Goal: Navigation & Orientation: Find specific page/section

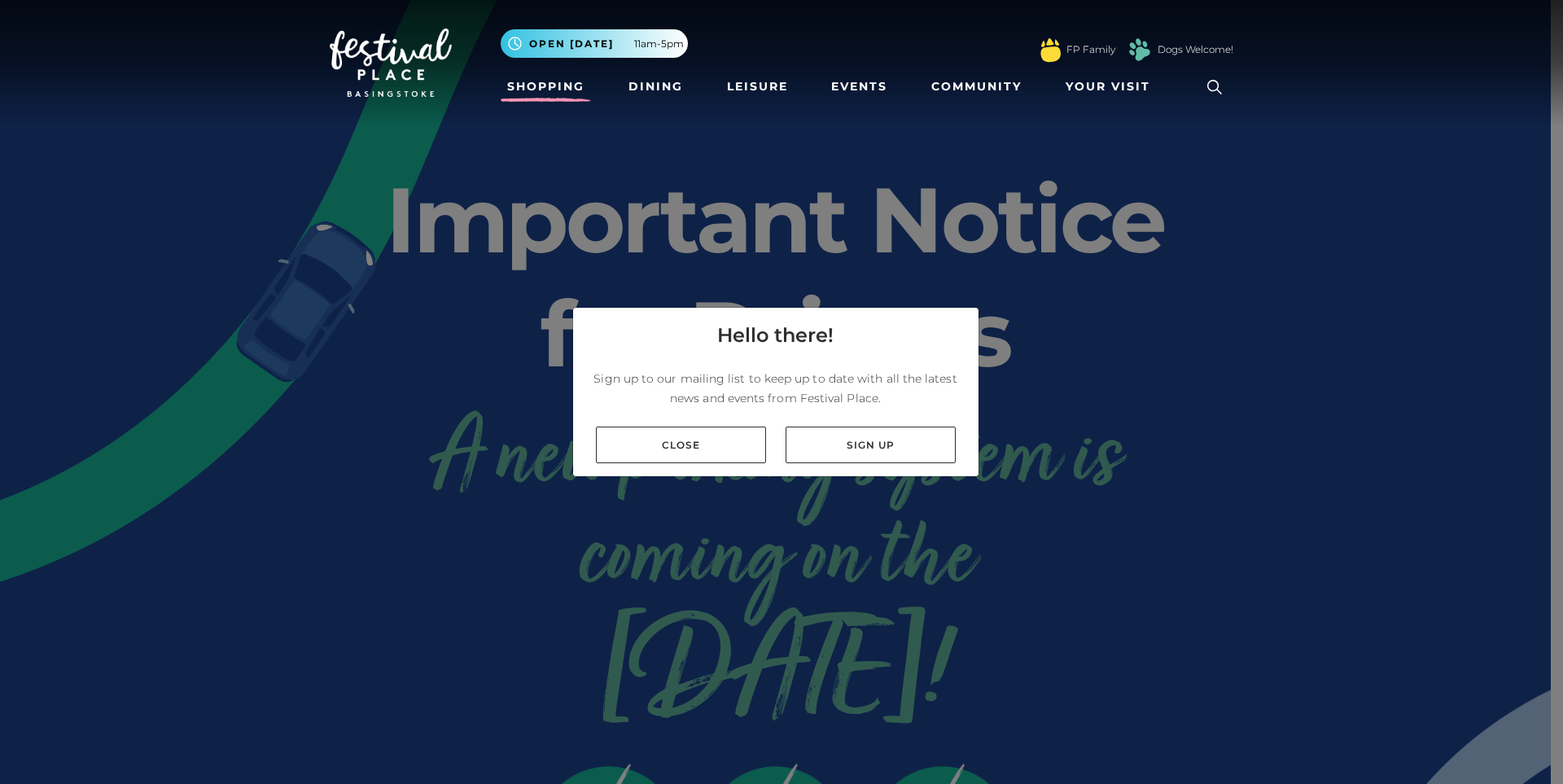
click at [540, 90] on link "Shopping" at bounding box center [546, 87] width 91 height 30
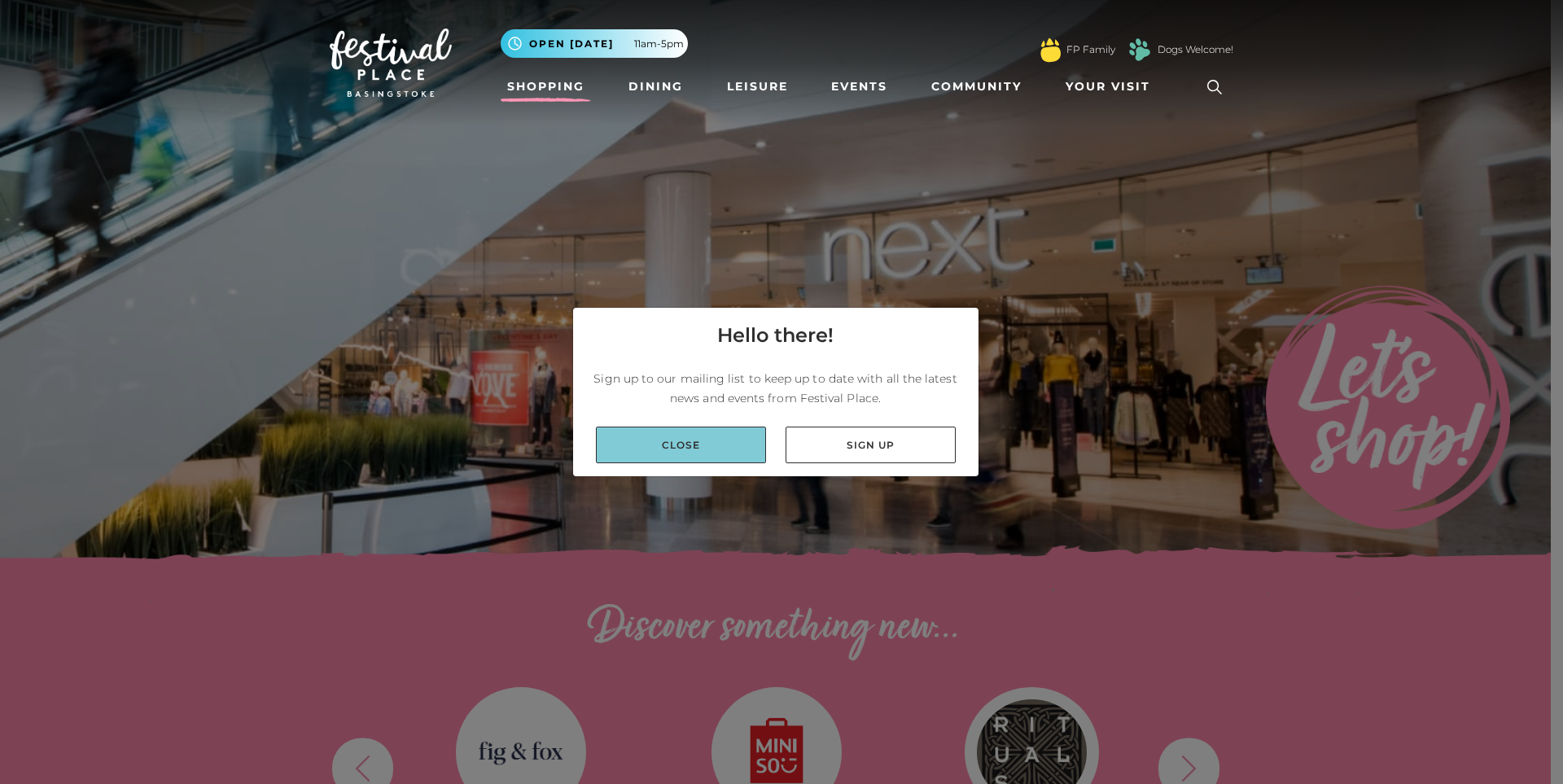
click at [712, 442] on link "Close" at bounding box center [681, 444] width 170 height 37
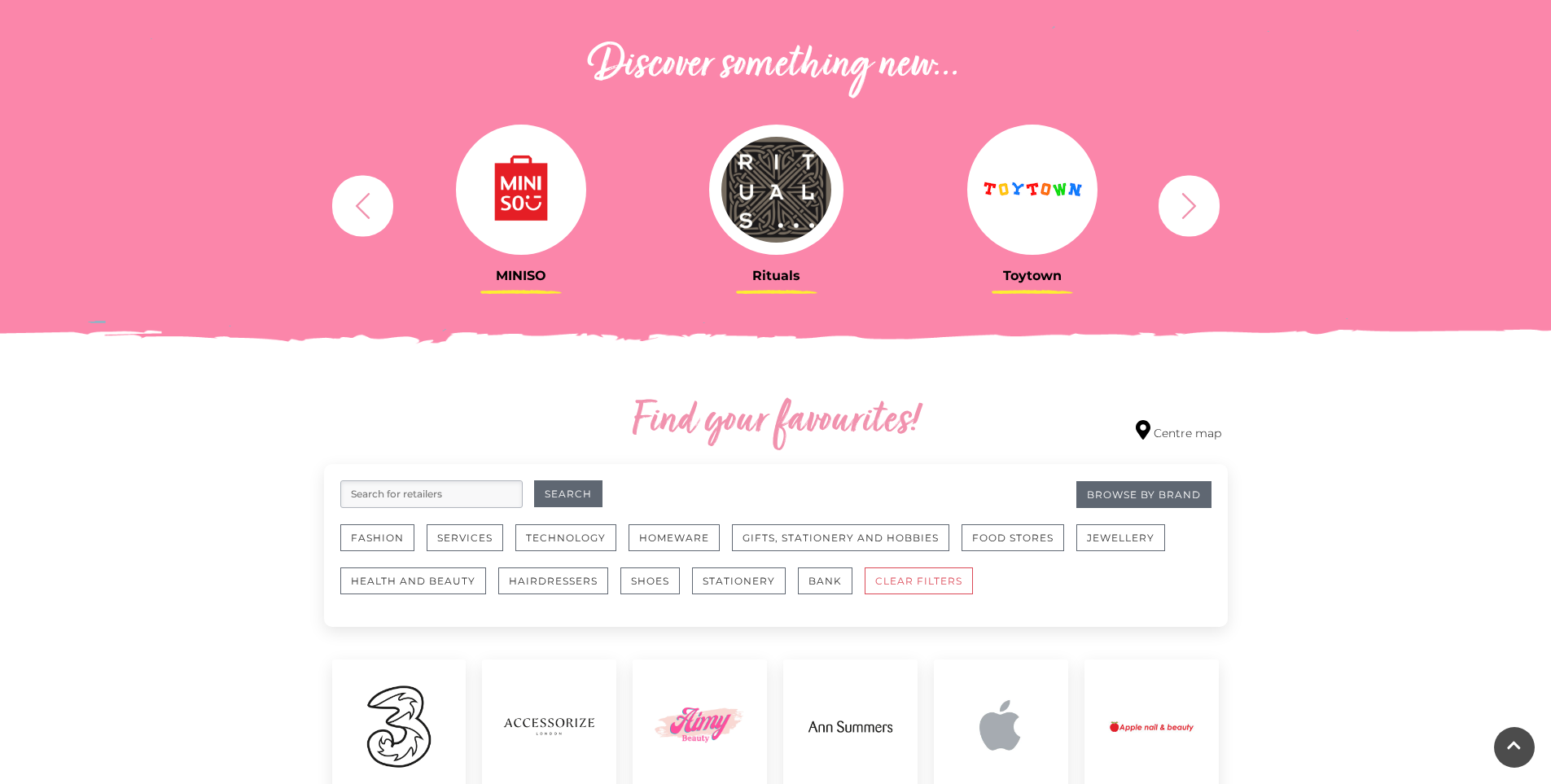
scroll to position [570, 0]
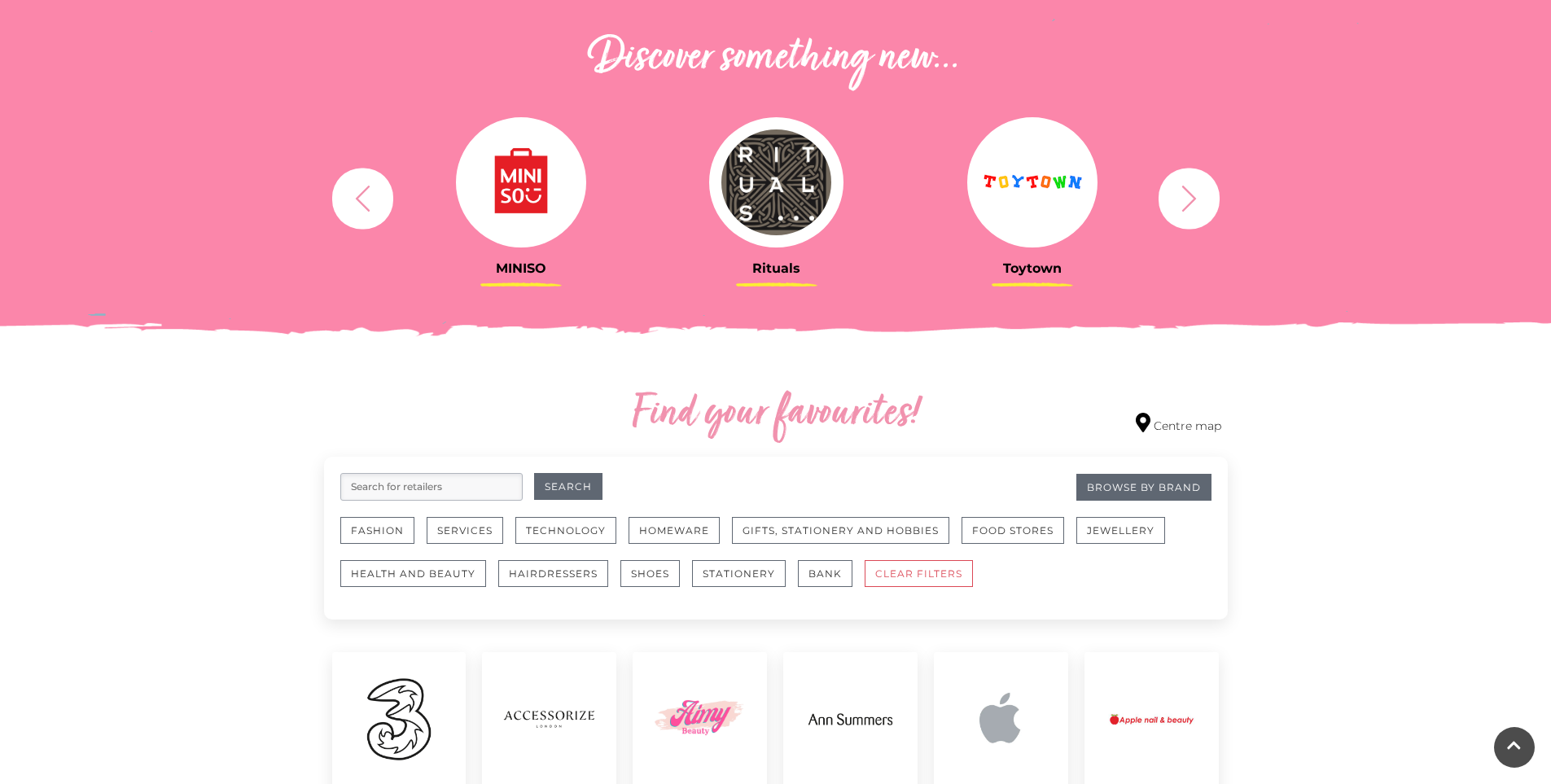
click at [1205, 204] on button "button" at bounding box center [1189, 198] width 61 height 61
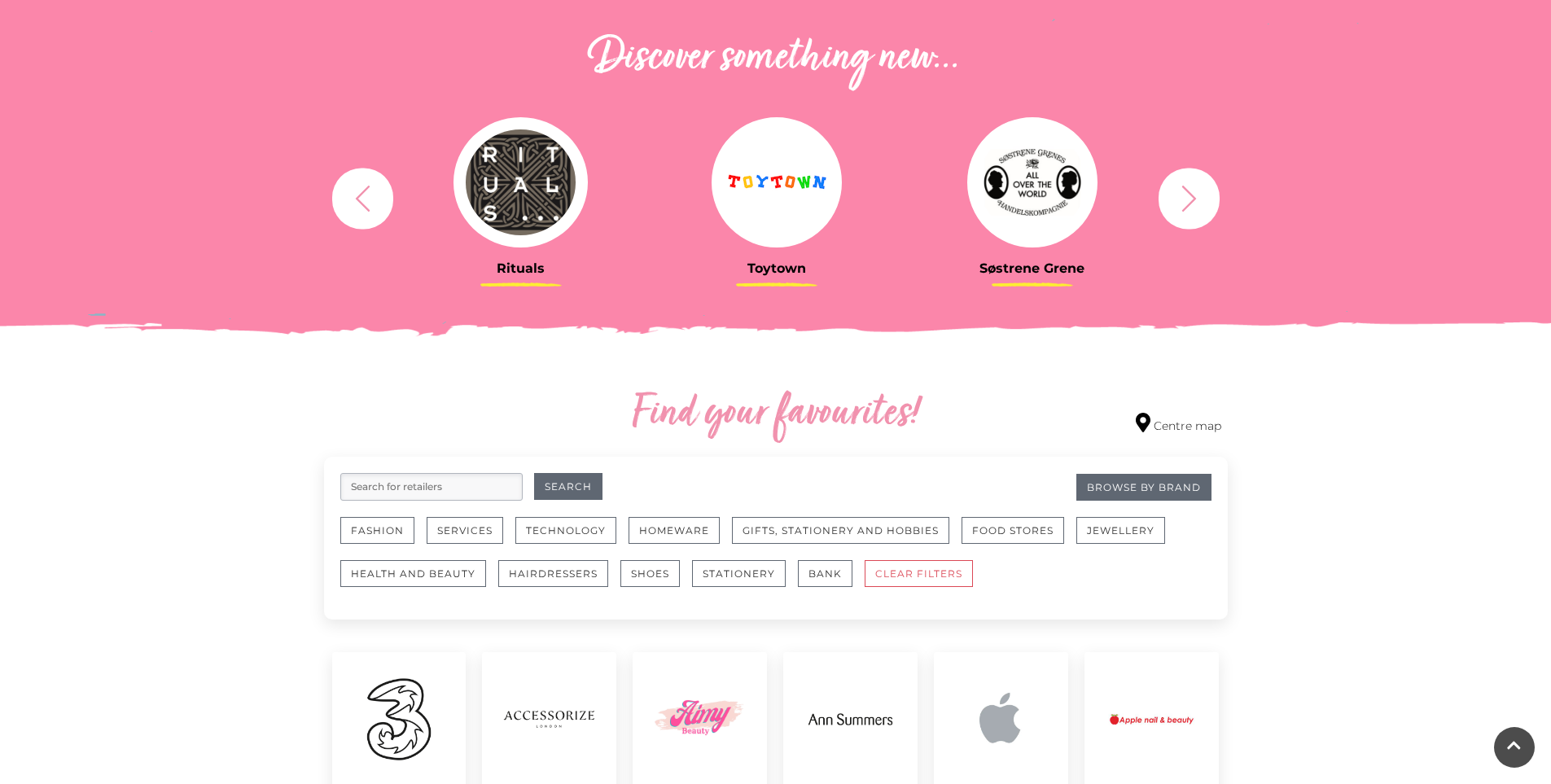
click at [1205, 204] on button "button" at bounding box center [1189, 198] width 61 height 61
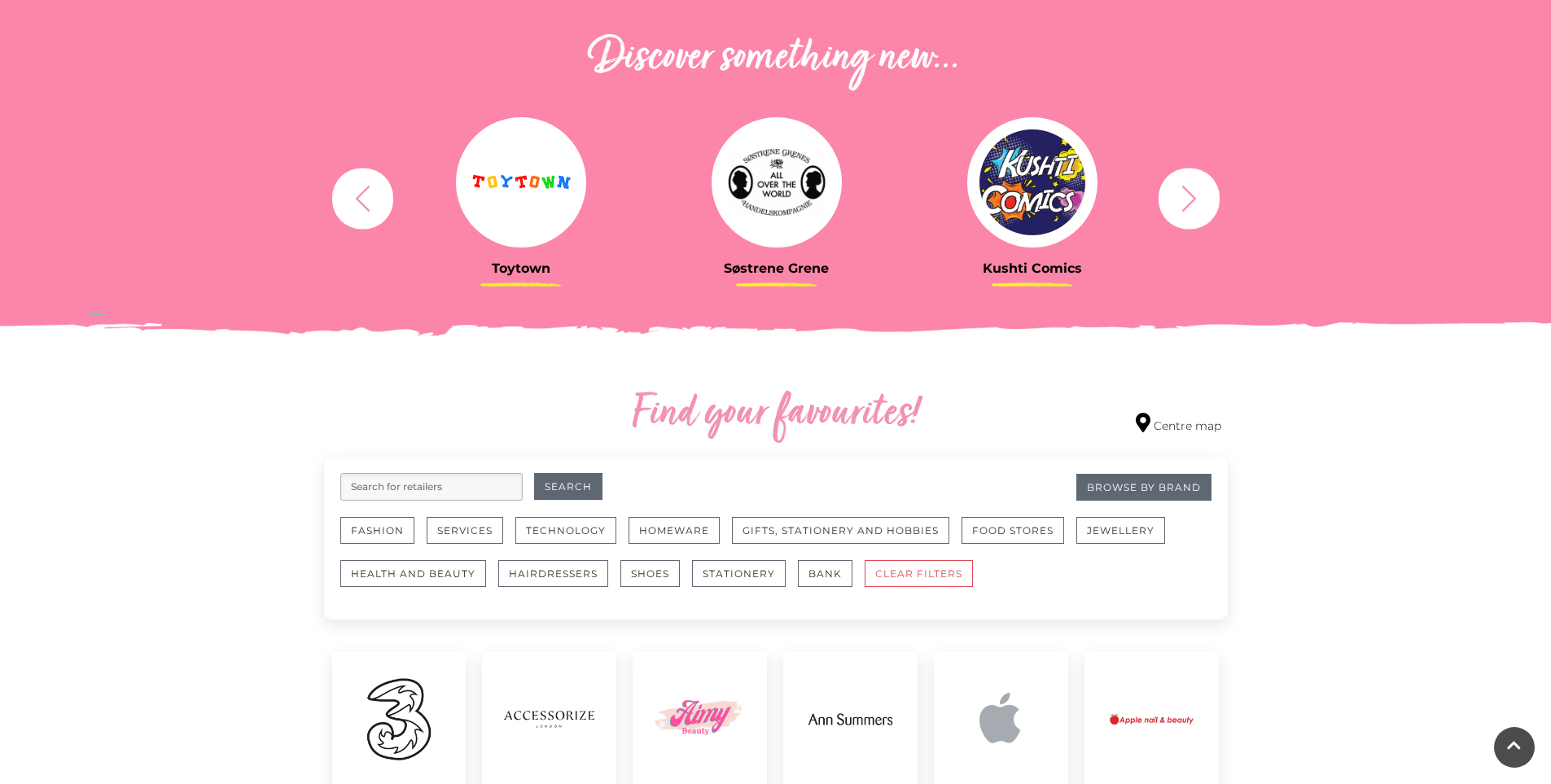
click at [1194, 195] on icon "button" at bounding box center [1189, 198] width 30 height 30
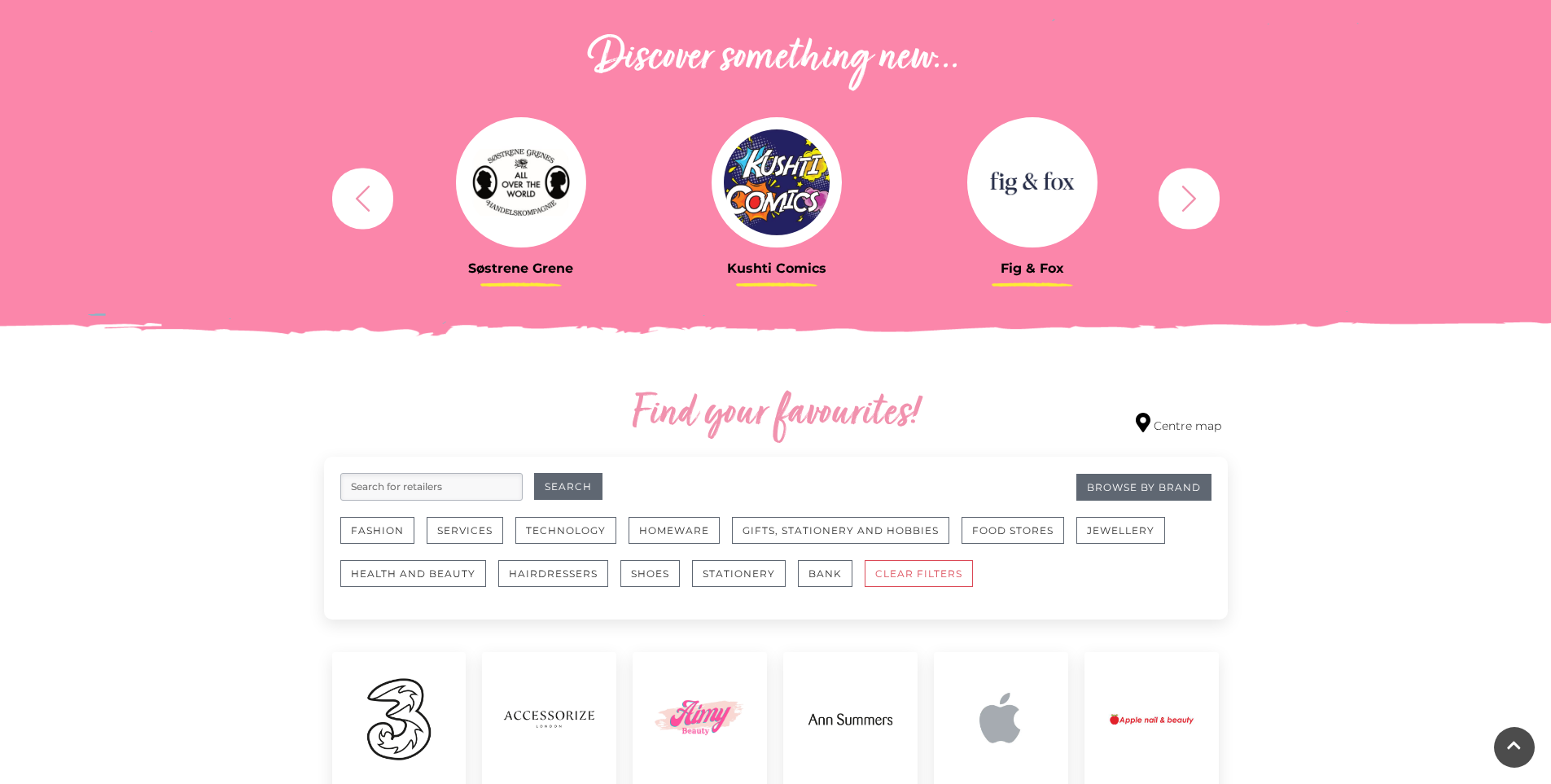
click at [1194, 195] on icon "button" at bounding box center [1189, 198] width 30 height 30
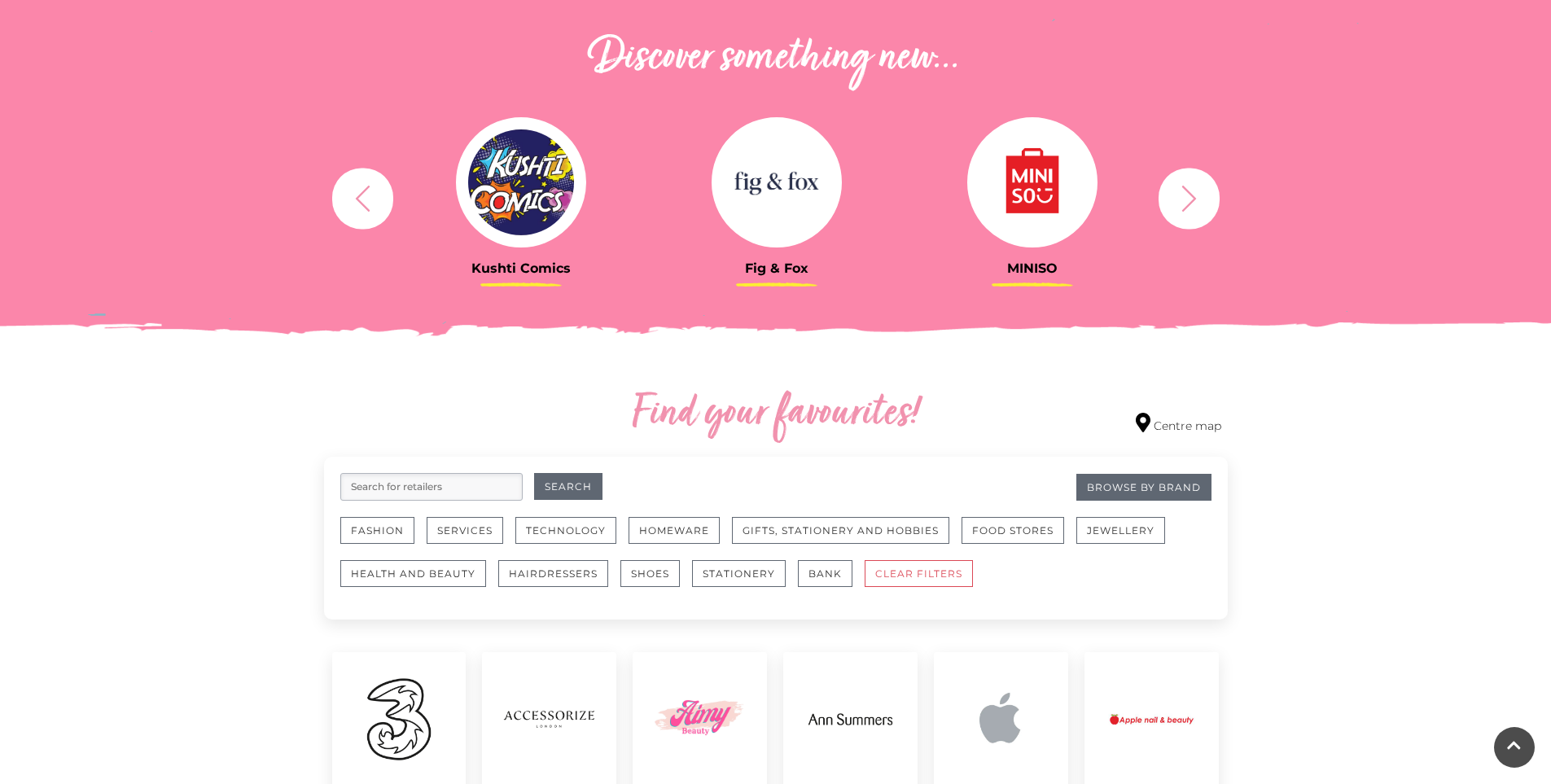
click at [1194, 195] on icon "button" at bounding box center [1189, 198] width 30 height 30
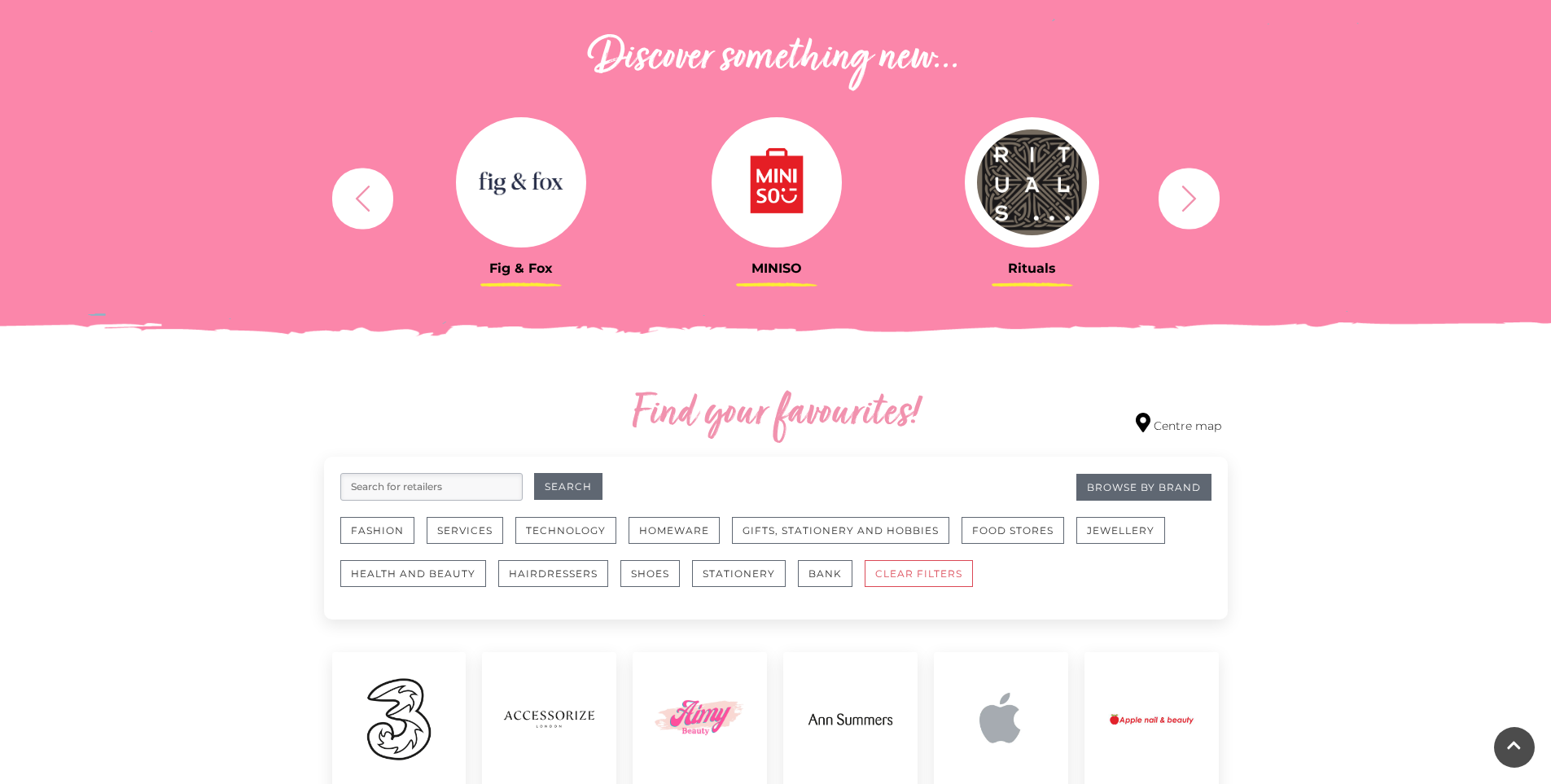
click at [1194, 195] on icon "button" at bounding box center [1189, 198] width 30 height 30
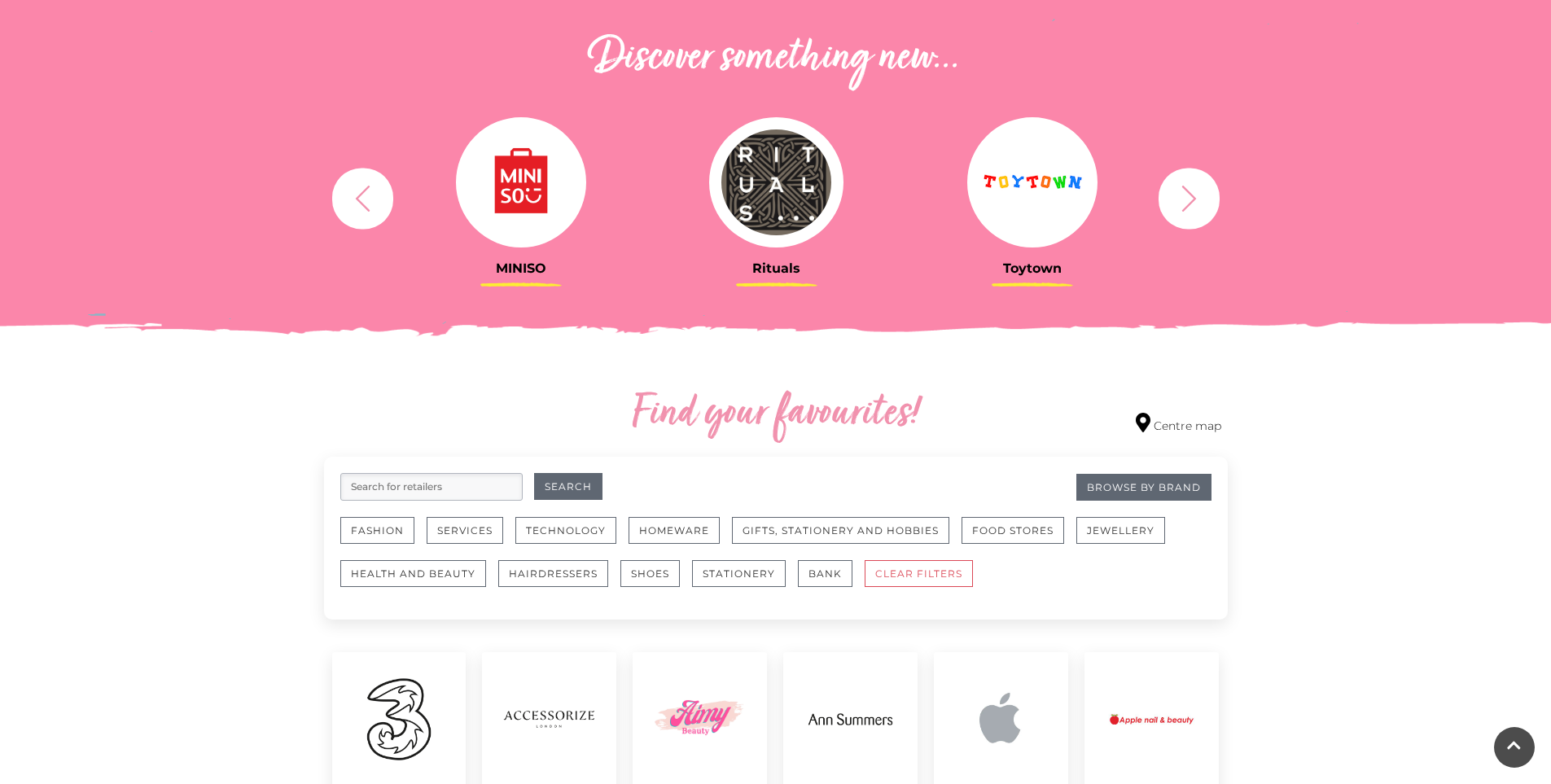
click at [1194, 195] on icon "button" at bounding box center [1189, 198] width 30 height 30
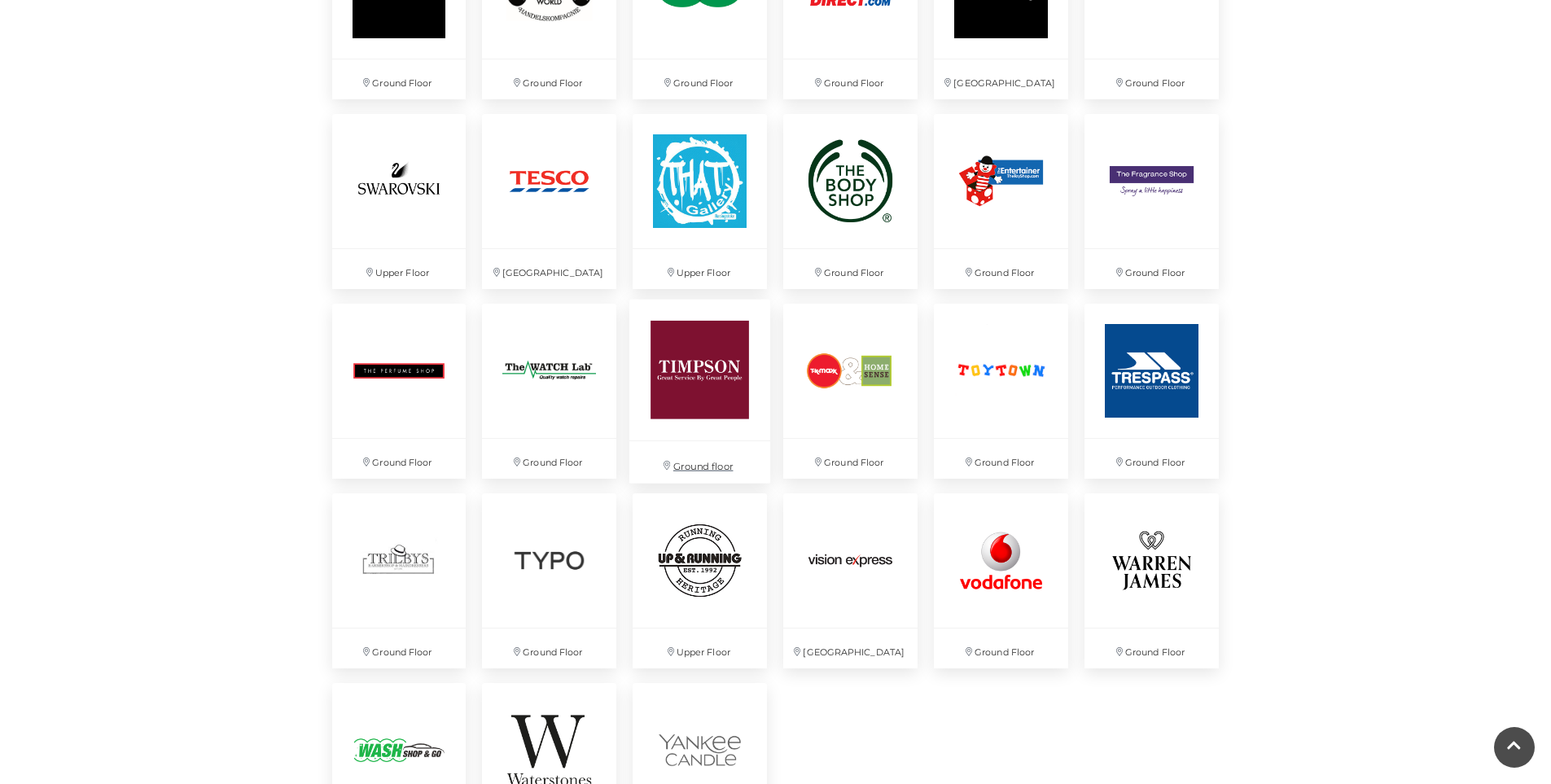
scroll to position [3987, 0]
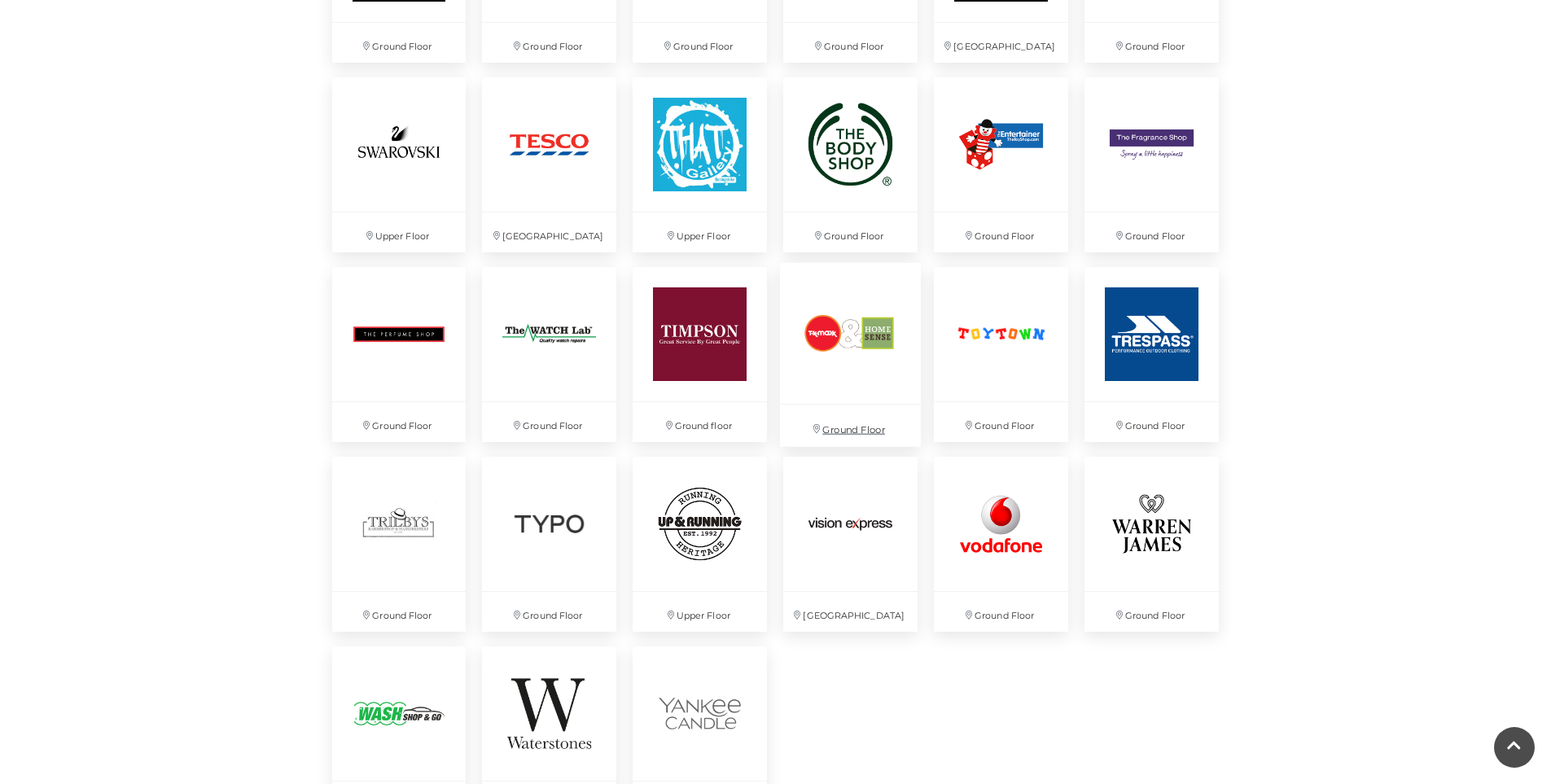
click at [851, 431] on p "Ground Floor" at bounding box center [850, 425] width 141 height 42
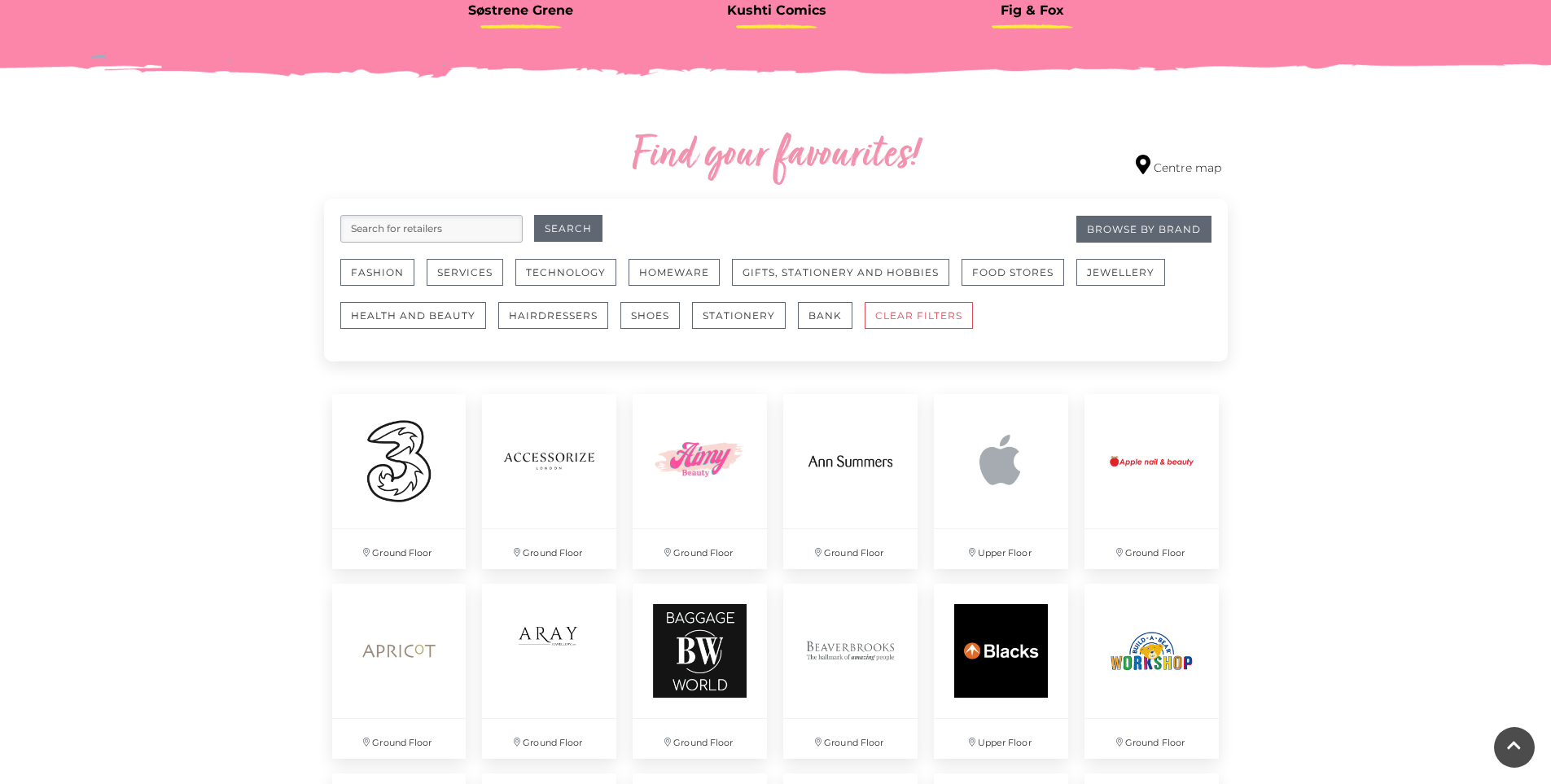
scroll to position [651, 0]
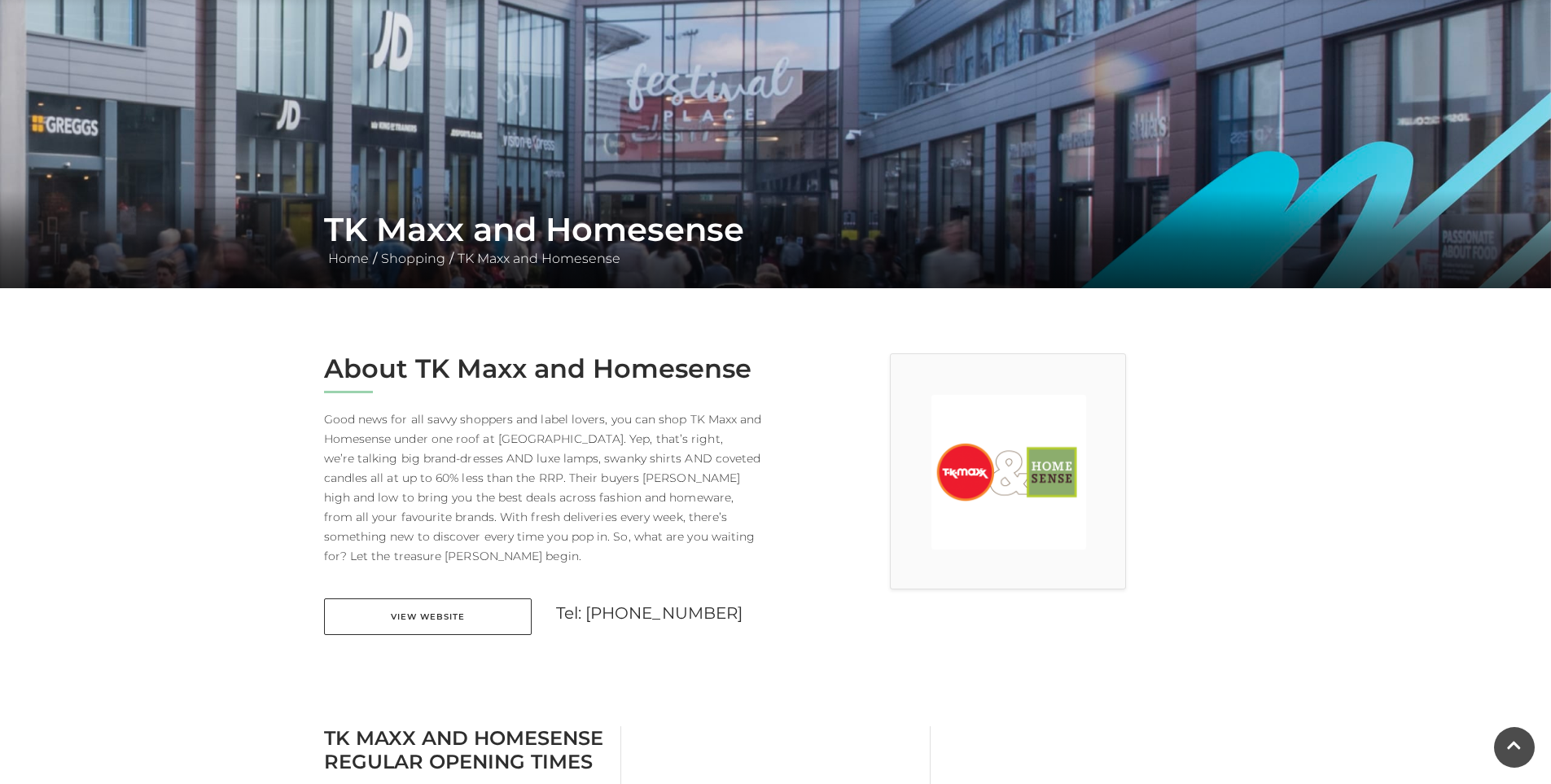
scroll to position [81, 0]
